Goal: Task Accomplishment & Management: Use online tool/utility

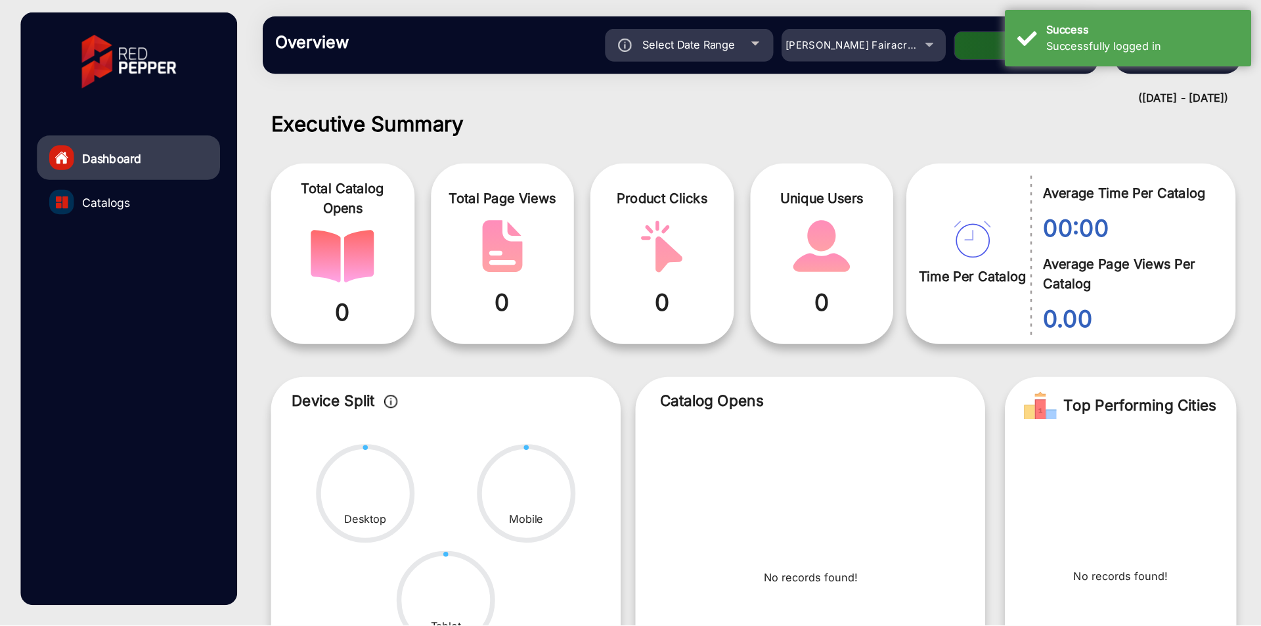
scroll to position [10, 0]
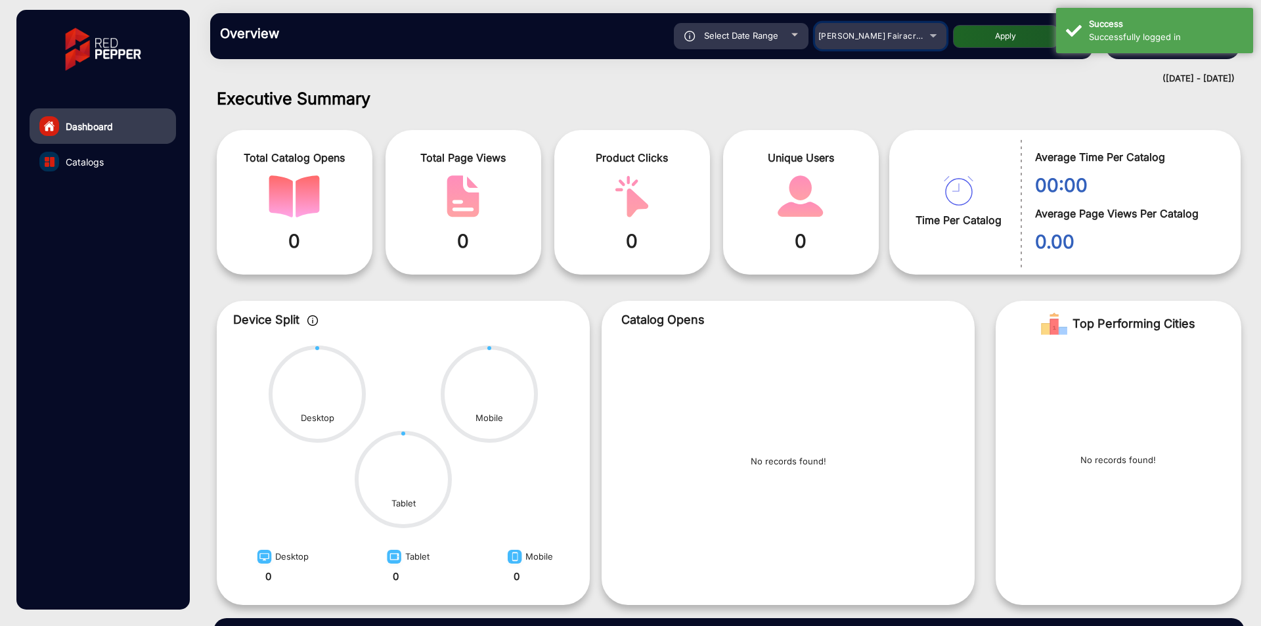
click at [626, 27] on mat-select "[PERSON_NAME] Fairacre Farms" at bounding box center [880, 36] width 131 height 26
click at [626, 40] on span "[PERSON_NAME] Fairacre Farms E-commerce" at bounding box center [910, 36] width 184 height 10
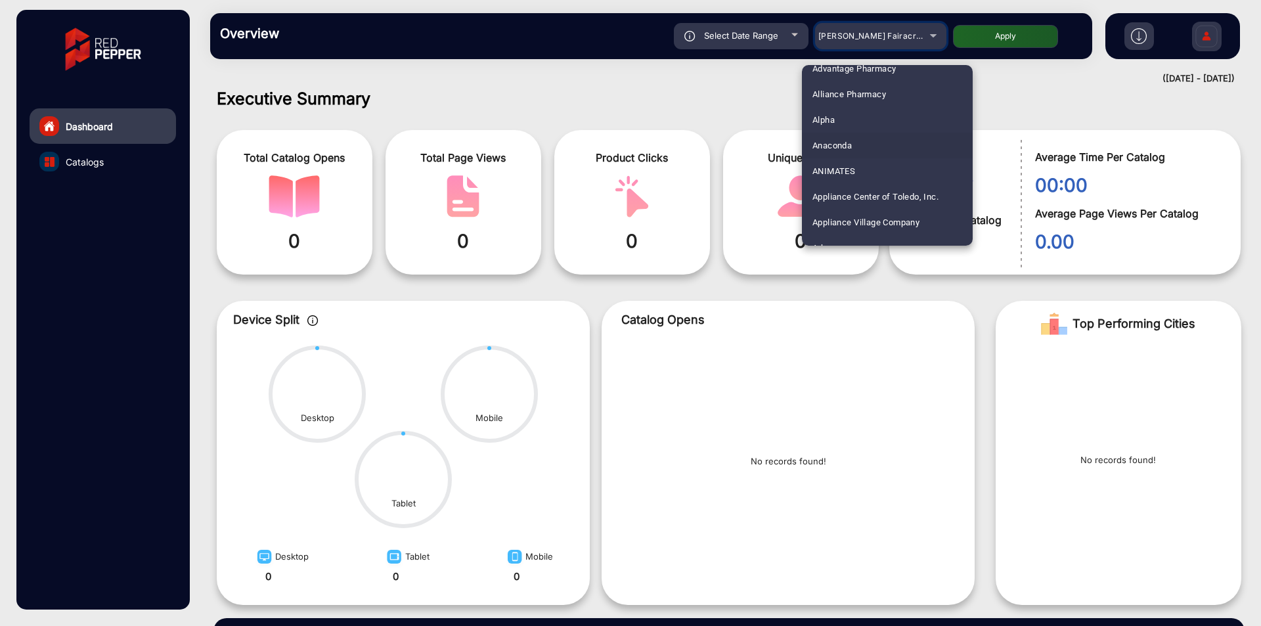
scroll to position [131, 0]
click at [626, 180] on span "Arhaus" at bounding box center [826, 182] width 28 height 26
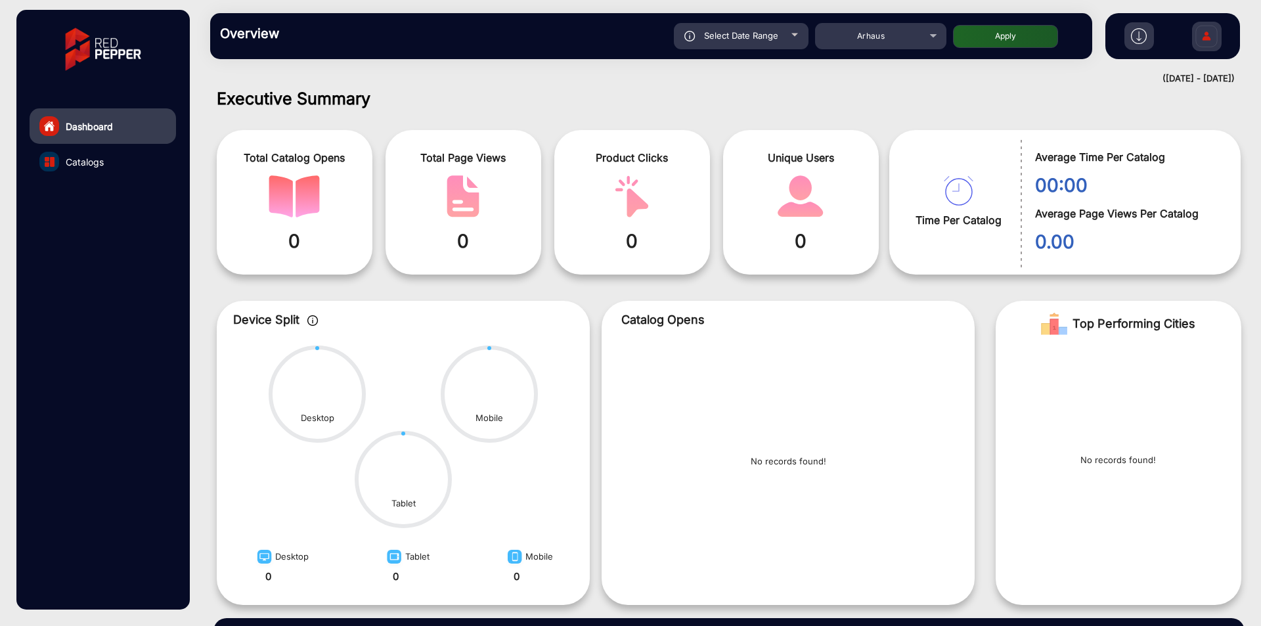
click at [626, 34] on button "Apply" at bounding box center [1005, 36] width 105 height 23
type input "[DATE]"
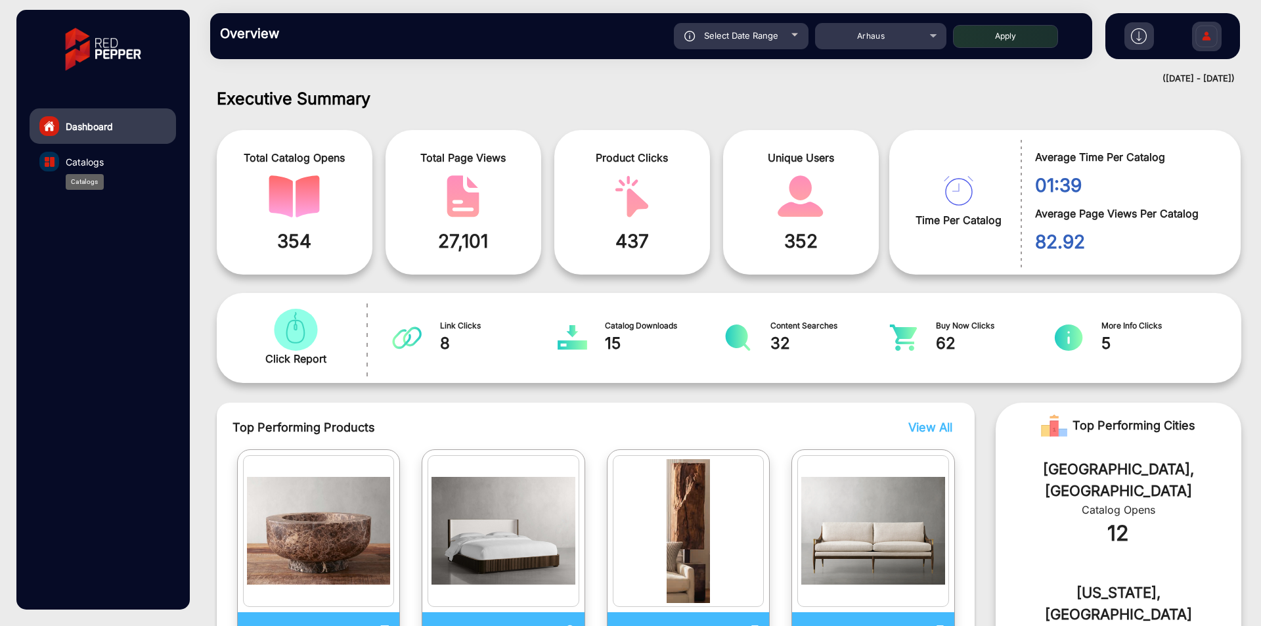
click at [100, 163] on span "Catalogs" at bounding box center [85, 162] width 38 height 14
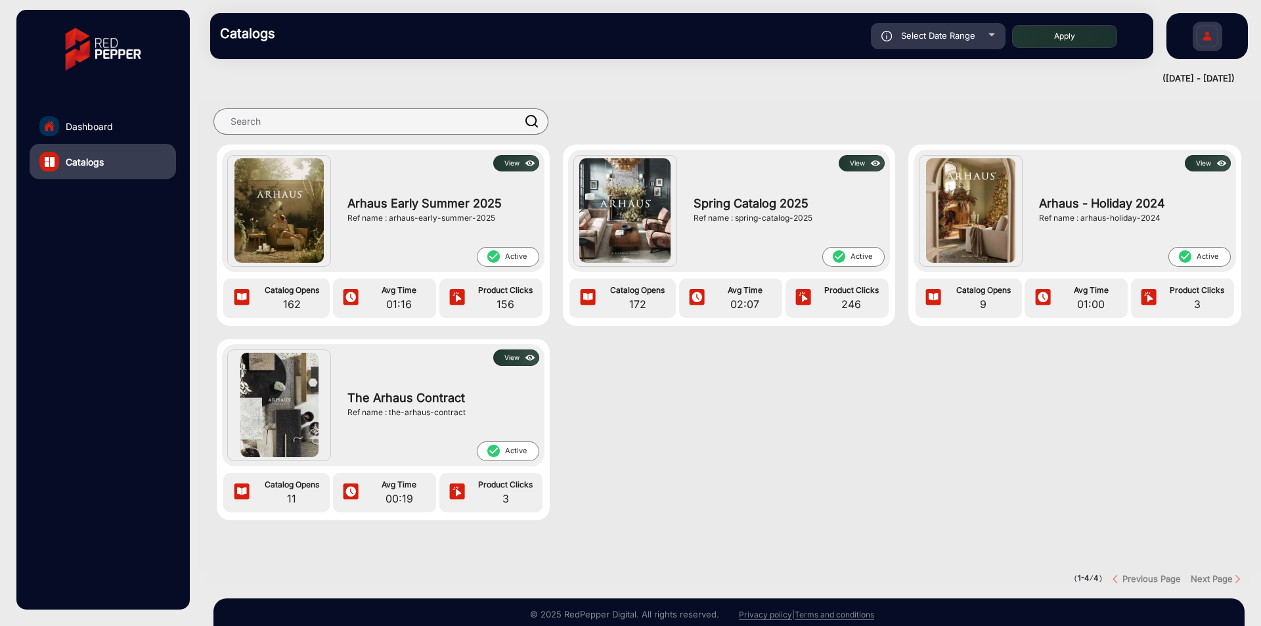
click at [513, 162] on button "View" at bounding box center [516, 163] width 46 height 16
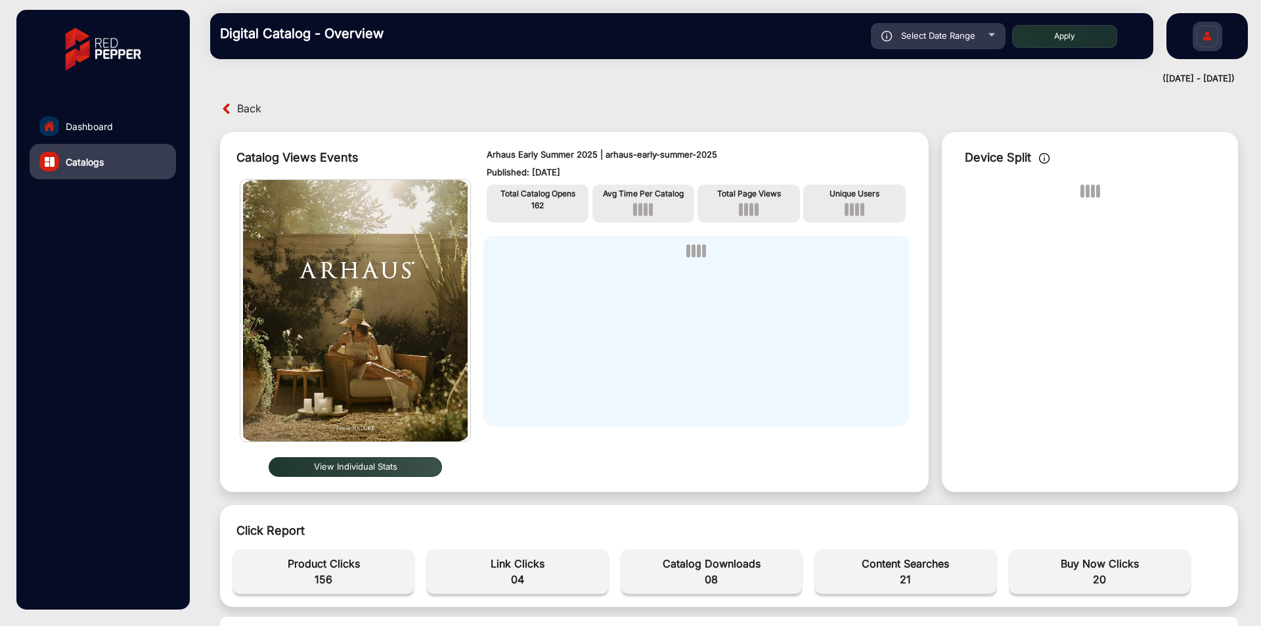
click at [361, 312] on button "View Individual Stats" at bounding box center [355, 467] width 173 height 20
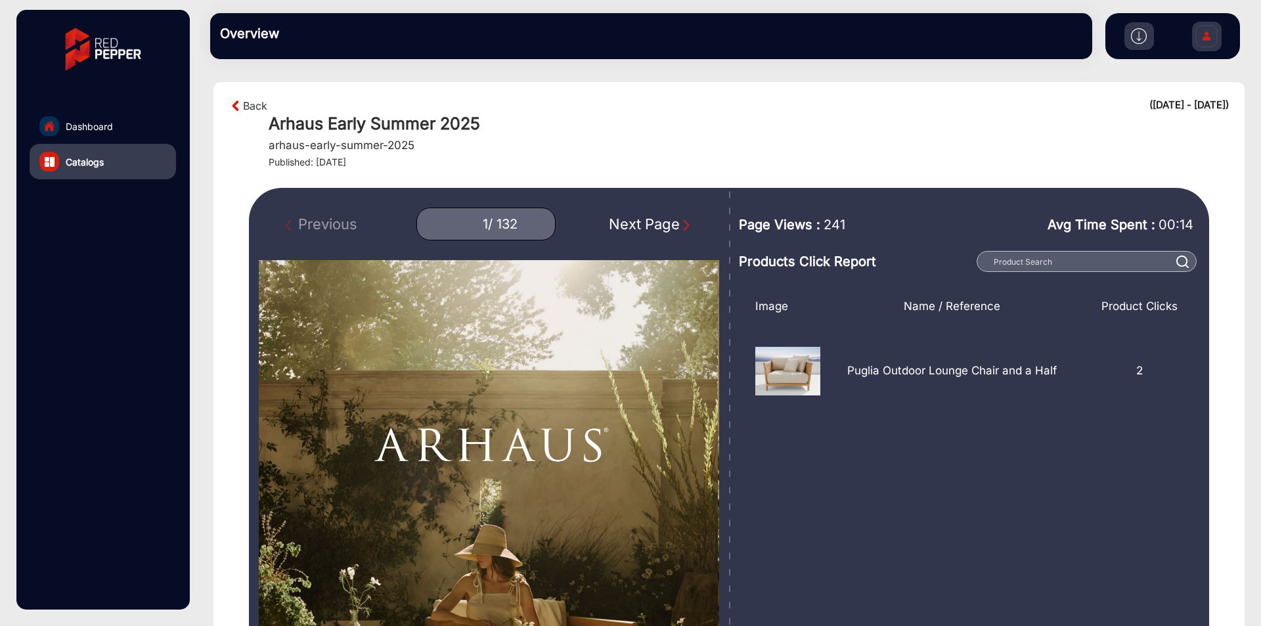
click at [91, 173] on link "Catalogs" at bounding box center [103, 161] width 146 height 35
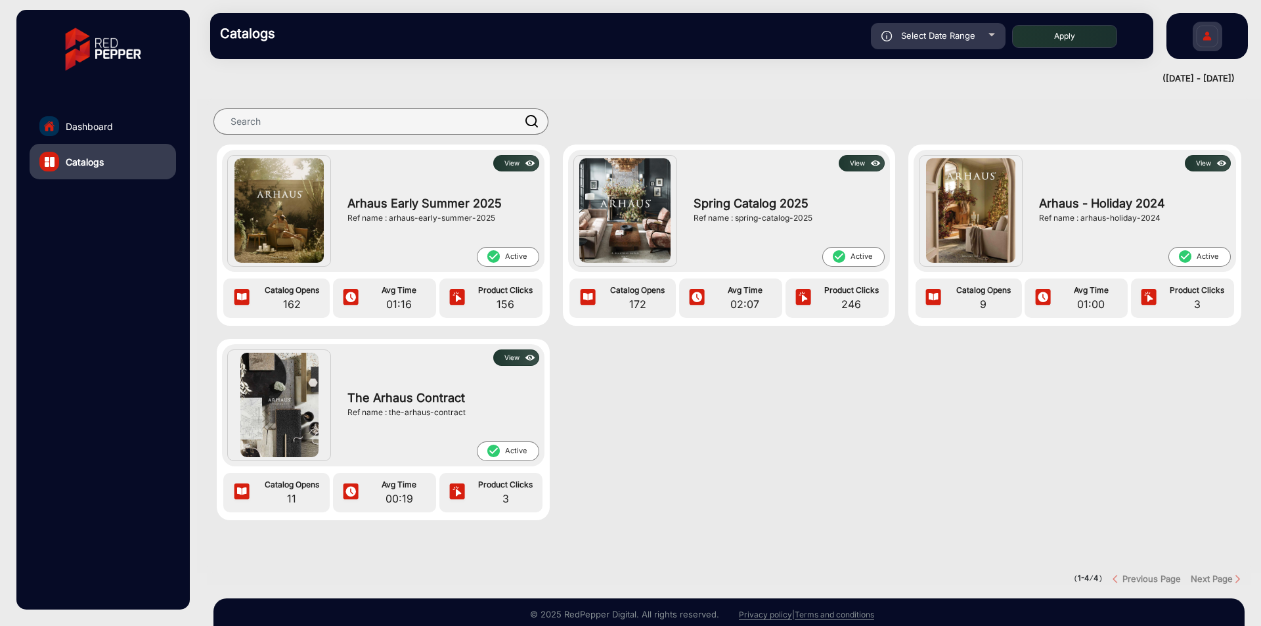
click at [517, 163] on button "View" at bounding box center [516, 163] width 46 height 16
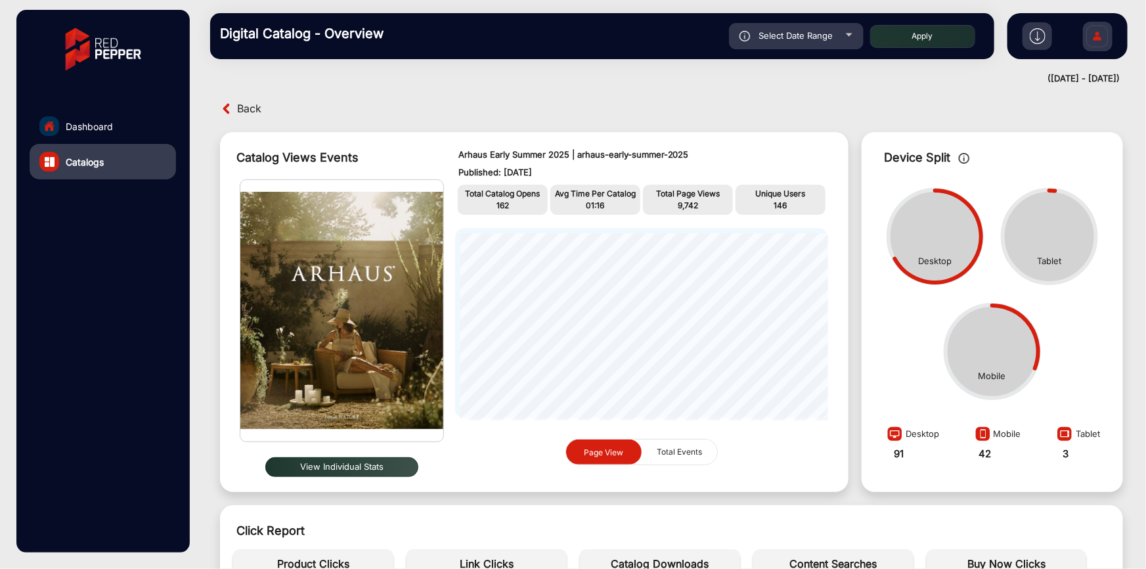
click at [98, 129] on span "Dashboard" at bounding box center [89, 126] width 47 height 14
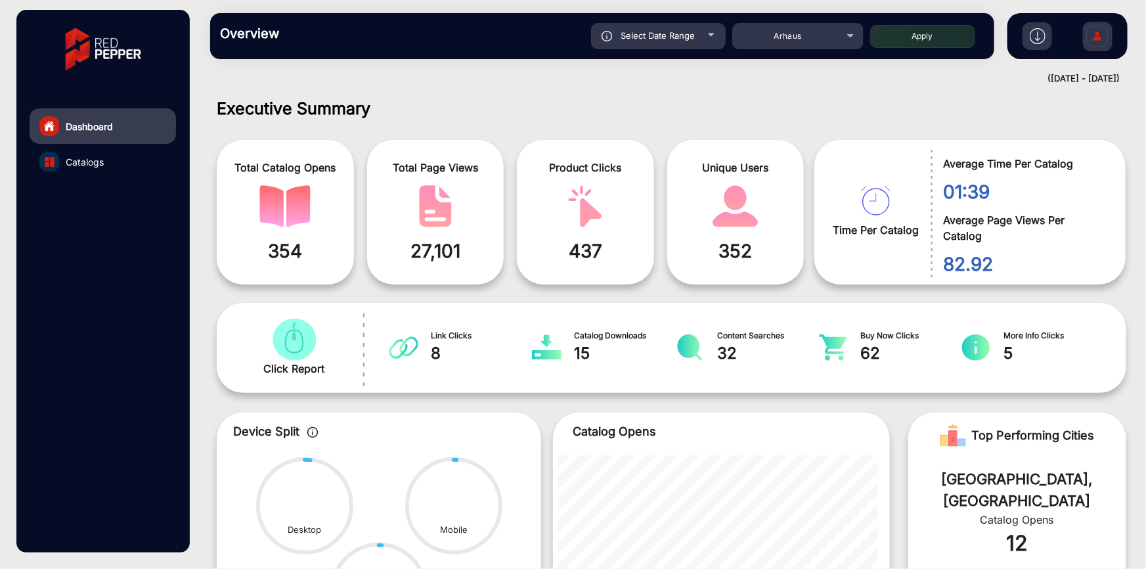
scroll to position [10, 0]
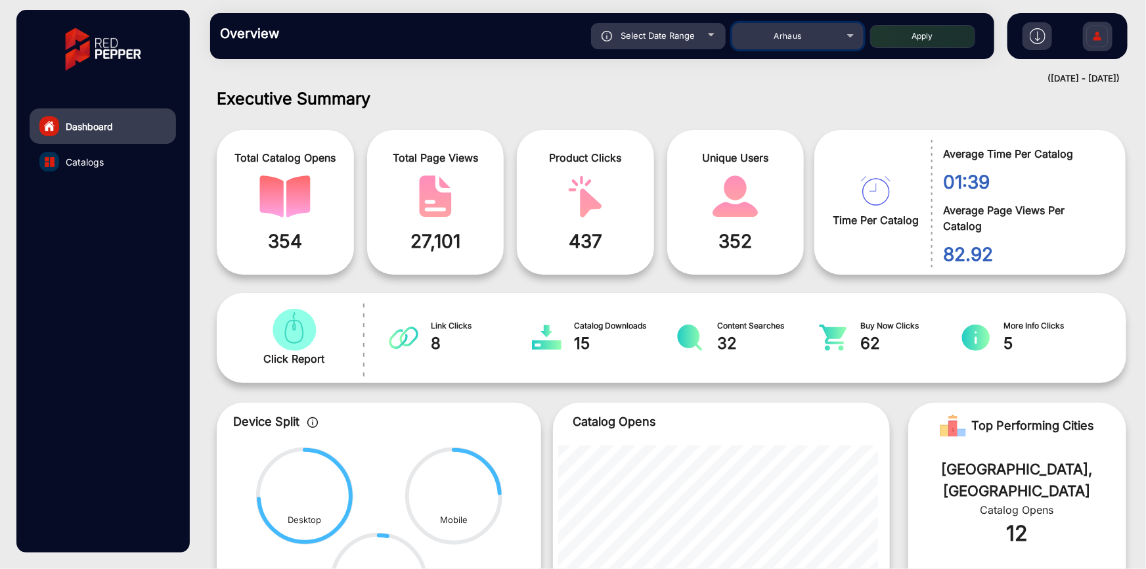
click at [819, 39] on div "Arhaus" at bounding box center [787, 36] width 105 height 16
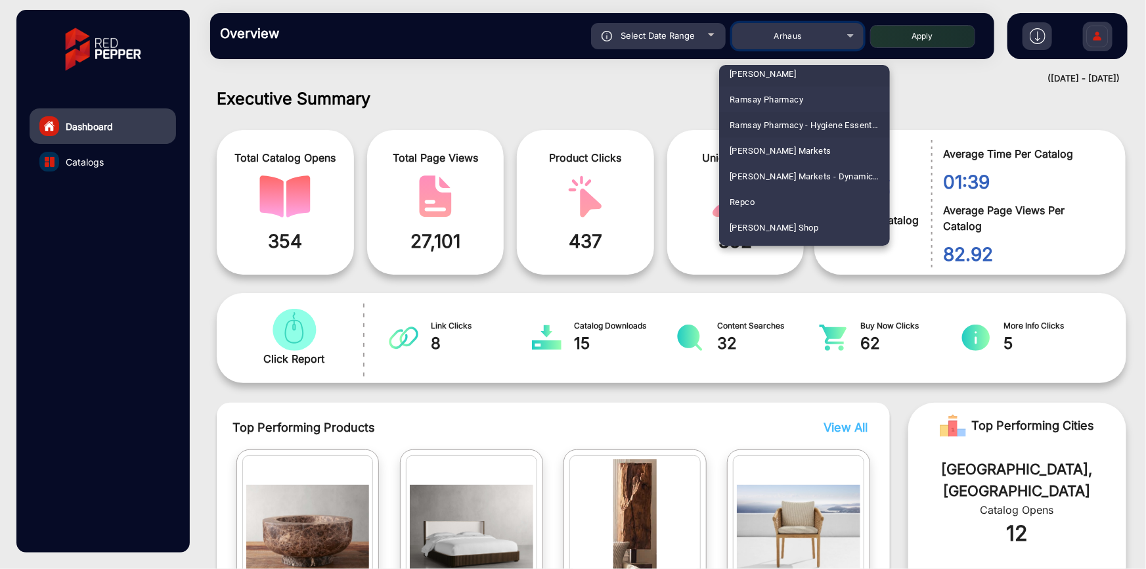
scroll to position [3205, 0]
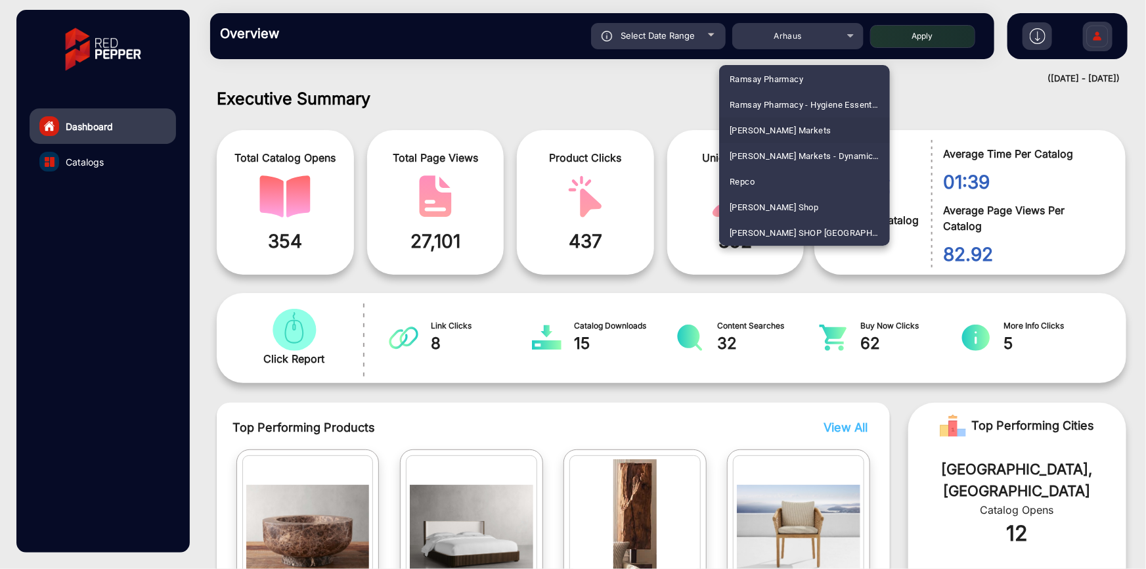
click at [756, 124] on span "[PERSON_NAME] Markets" at bounding box center [780, 131] width 102 height 26
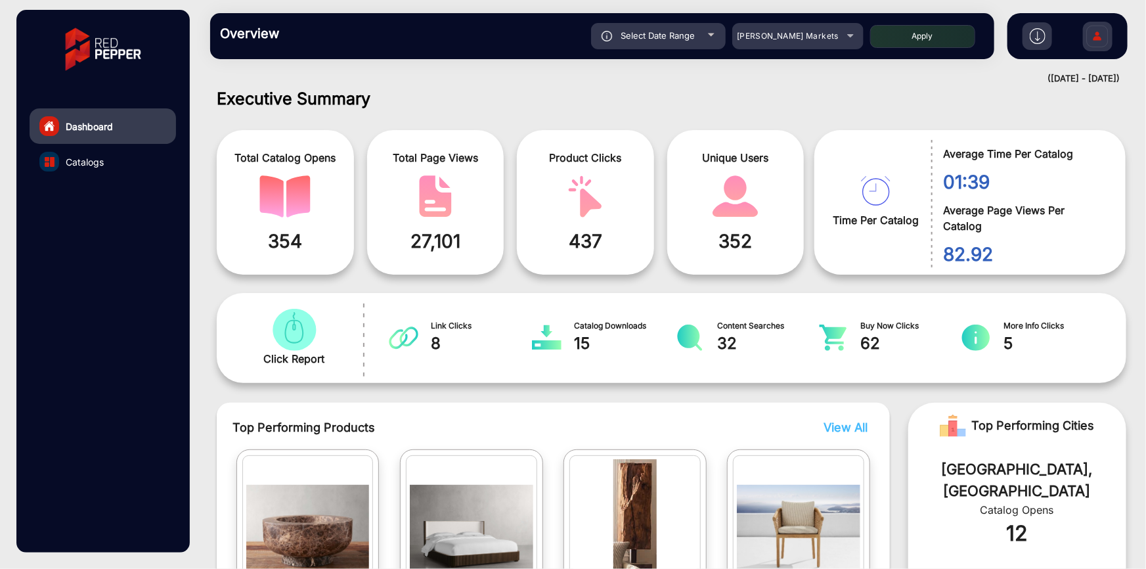
click at [930, 35] on button "Apply" at bounding box center [922, 36] width 105 height 23
type input "[DATE]"
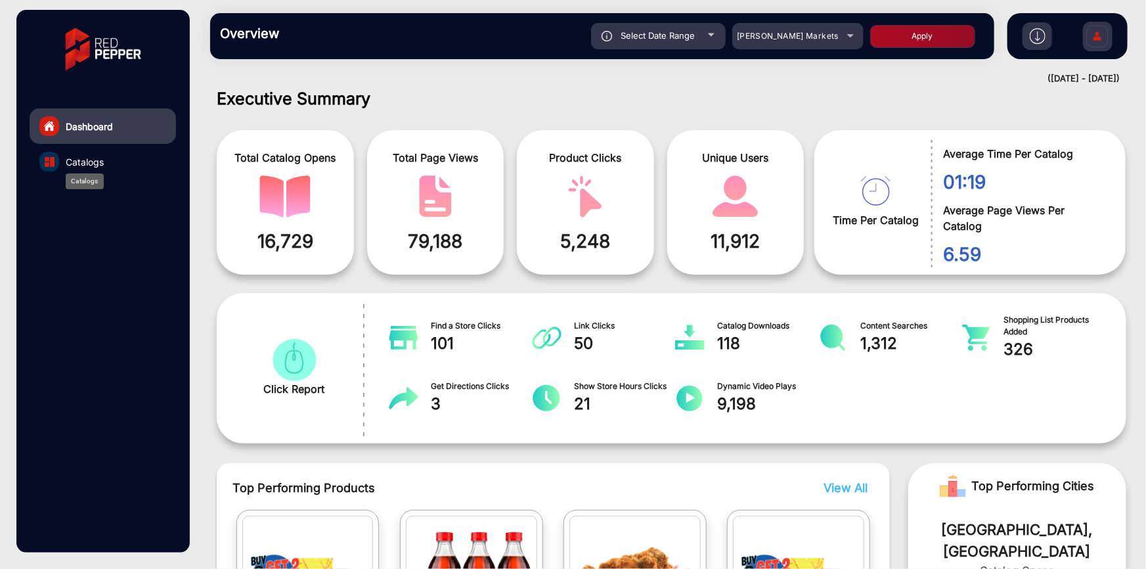
click at [91, 162] on span "Catalogs" at bounding box center [85, 162] width 38 height 14
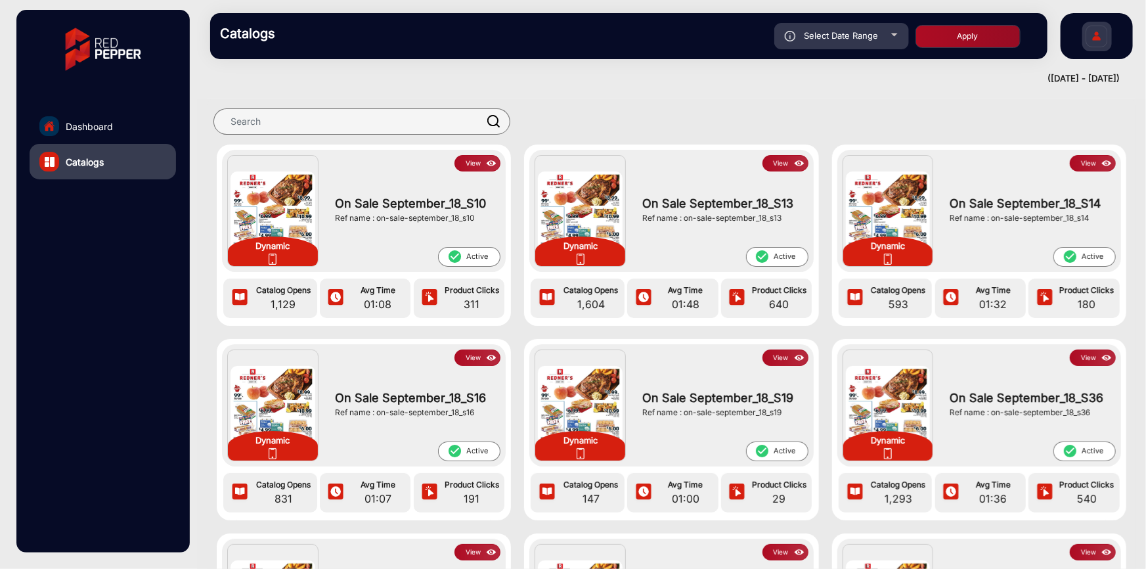
click at [476, 163] on button "View" at bounding box center [477, 163] width 46 height 16
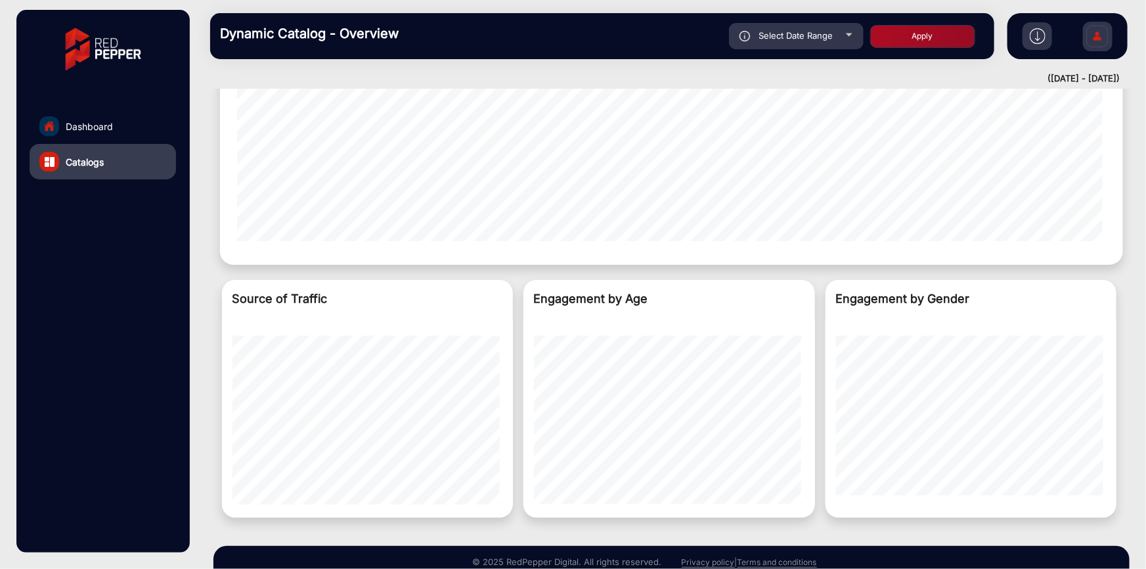
scroll to position [854, 0]
